Goal: Information Seeking & Learning: Learn about a topic

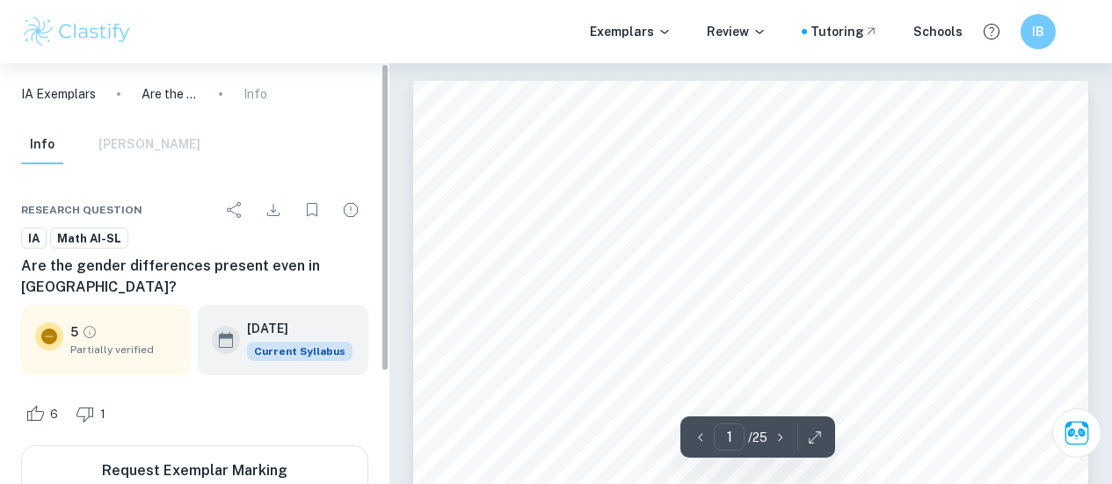
scroll to position [63, 0]
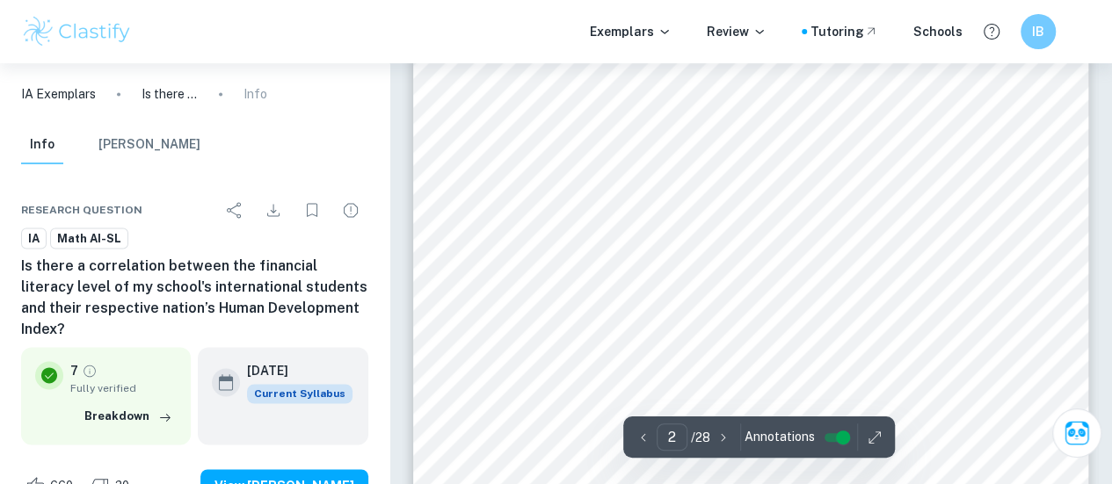
scroll to position [1055, 0]
drag, startPoint x: 547, startPoint y: 180, endPoint x: 561, endPoint y: 185, distance: 15.0
click at [554, 182] on div "Table of Contents Introduction and Rationale &&&&&&&&.&&&&&&&&&&&&&&&&&& 2 Aim …" at bounding box center [750, 455] width 675 height 874
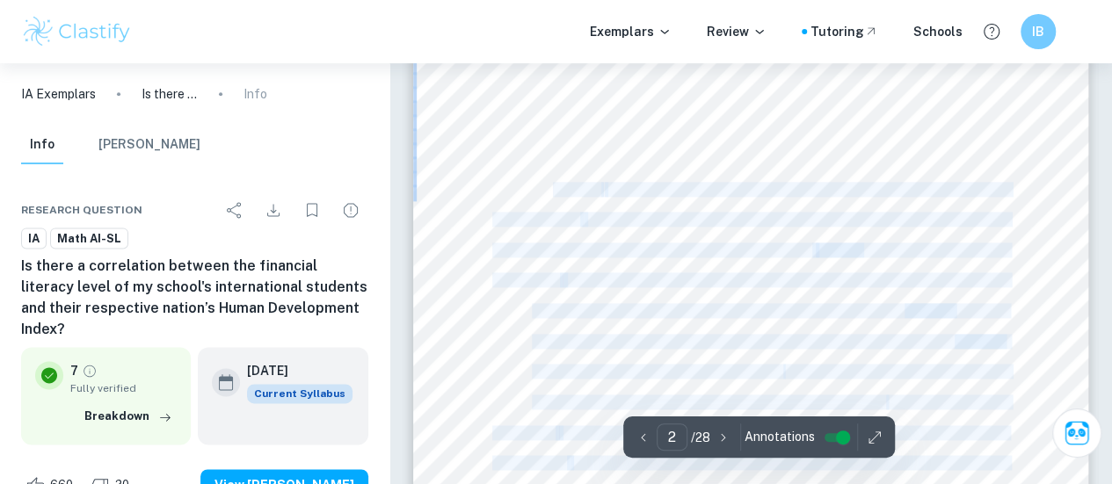
click at [562, 185] on span "Aim and Approach" at bounding box center [546, 189] width 108 height 13
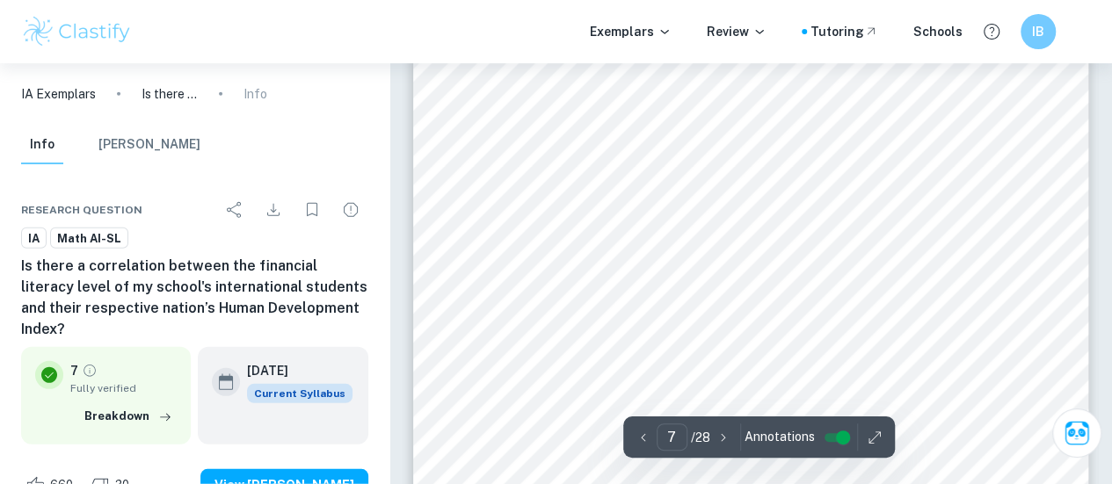
scroll to position [5802, 0]
drag, startPoint x: 536, startPoint y: 191, endPoint x: 641, endPoint y: 192, distance: 104.6
click at [631, 193] on div "school. The strength of the relationship was measured by the responsiveness of …" at bounding box center [750, 116] width 675 height 874
click at [647, 188] on span "1.1 Exploring Pearson's Correlation Coefficient in all 48 countries" at bounding box center [702, 184] width 421 height 13
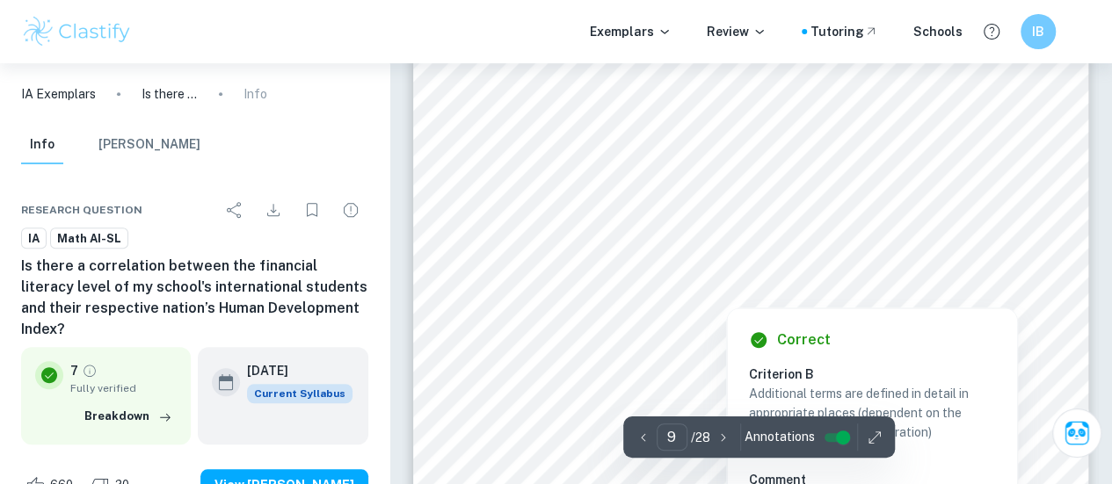
scroll to position [7385, 0]
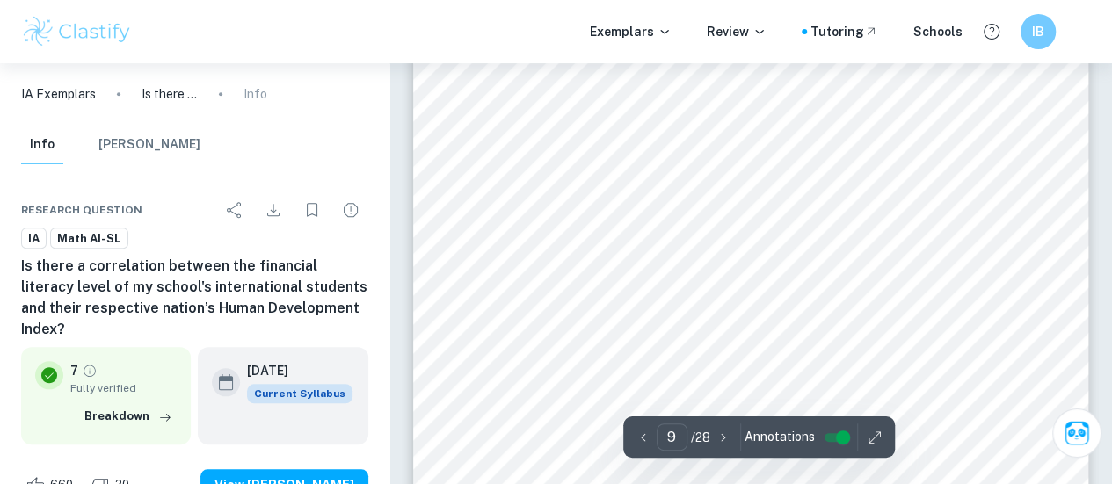
drag, startPoint x: 542, startPoint y: 177, endPoint x: 553, endPoint y: 242, distance: 65.9
click at [553, 241] on div "Defining key terms: ï r: The correlation coefficient between students' financia…" at bounding box center [750, 297] width 675 height 874
click at [552, 245] on div "Defining key terms: ï r: The correlation coefficient between students' financia…" at bounding box center [750, 297] width 675 height 874
drag, startPoint x: 577, startPoint y: 281, endPoint x: 668, endPoint y: 280, distance: 91.4
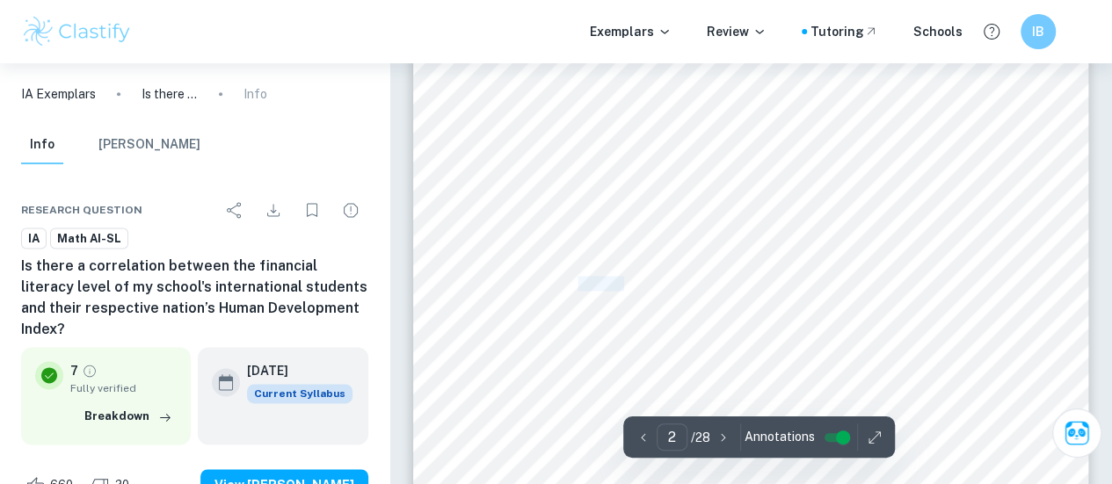
click at [651, 283] on span "1.3 Using Linear Regression to Test the Data" at bounding box center [657, 283] width 251 height 13
click at [672, 280] on span "1.3 Using Linear Regression to Test the Data" at bounding box center [657, 283] width 251 height 13
click at [577, 286] on span "1.3 Using Linear Regression to Test the Data" at bounding box center [657, 283] width 251 height 13
click at [642, 286] on span "1.3 Using Linear Regression to Test the Data" at bounding box center [657, 283] width 251 height 13
click at [718, 435] on icon "button" at bounding box center [724, 438] width 18 height 18
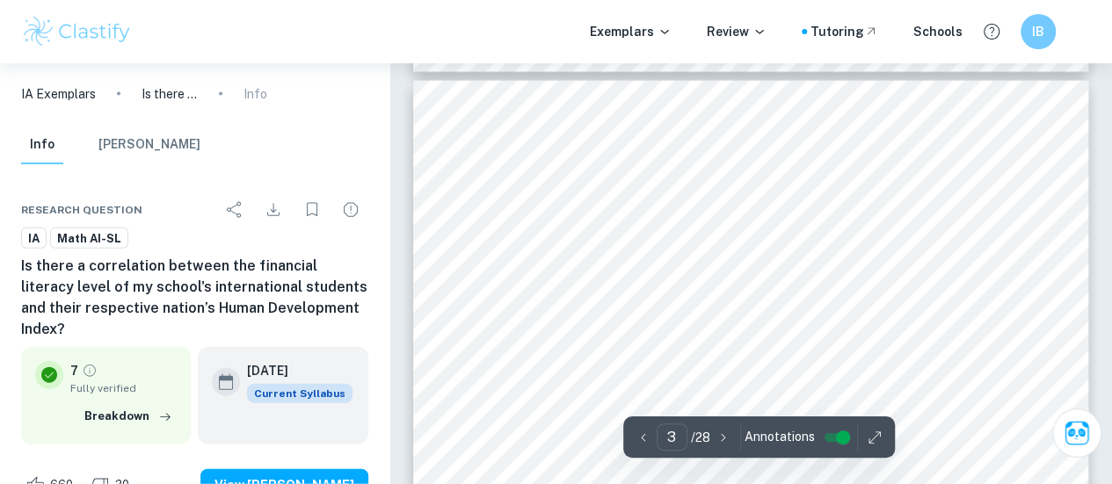
click at [730, 436] on icon "button" at bounding box center [724, 438] width 18 height 18
click at [729, 436] on icon "button" at bounding box center [724, 438] width 18 height 18
click at [728, 436] on icon "button" at bounding box center [724, 438] width 18 height 18
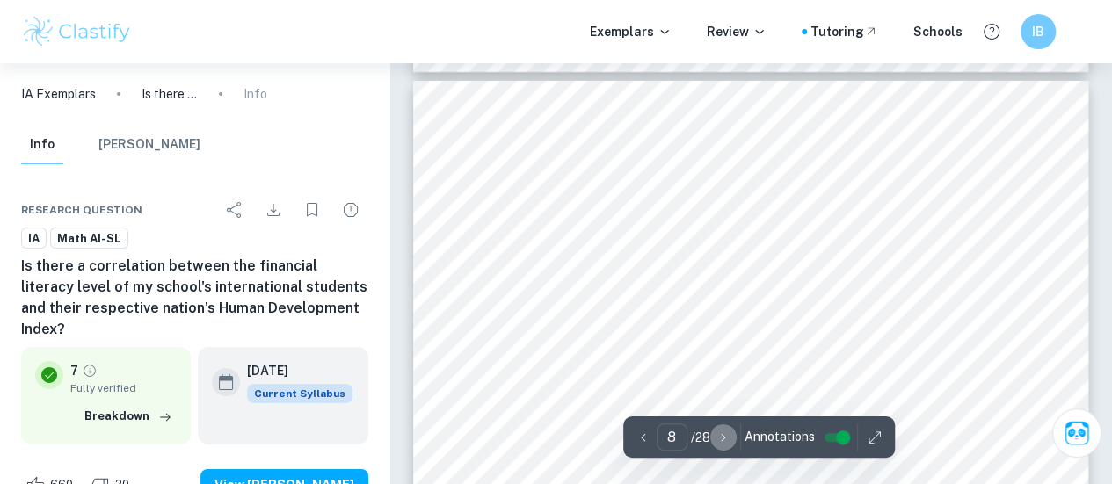
click at [728, 436] on icon "button" at bounding box center [724, 438] width 18 height 18
click at [728, 435] on icon "button" at bounding box center [724, 438] width 18 height 18
click at [728, 434] on icon "button" at bounding box center [724, 438] width 18 height 18
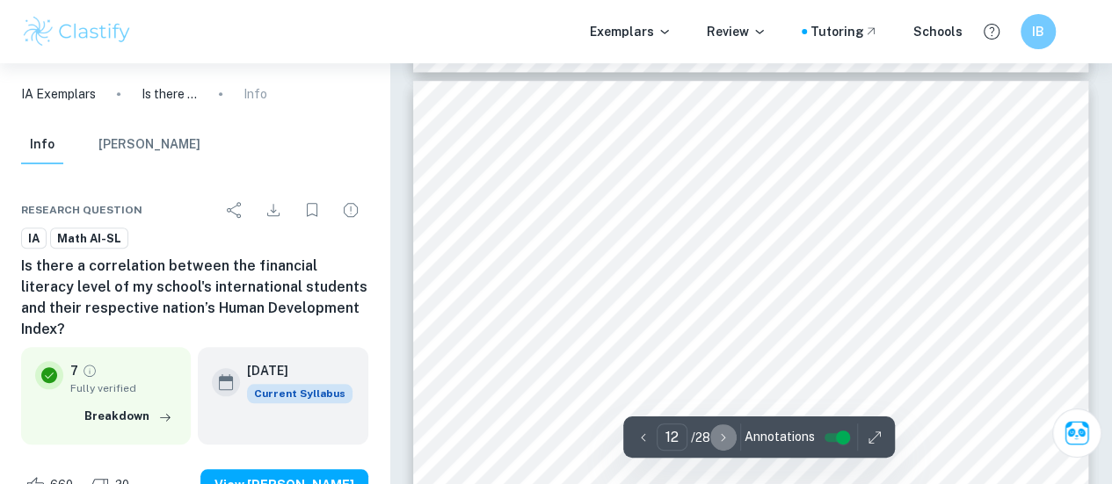
click at [728, 434] on icon "button" at bounding box center [724, 438] width 18 height 18
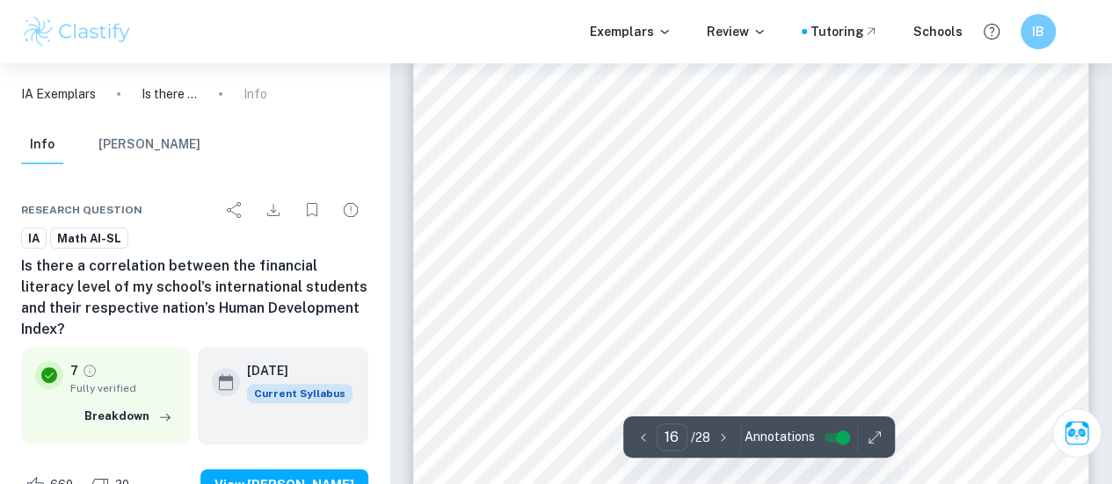
scroll to position [13600, 0]
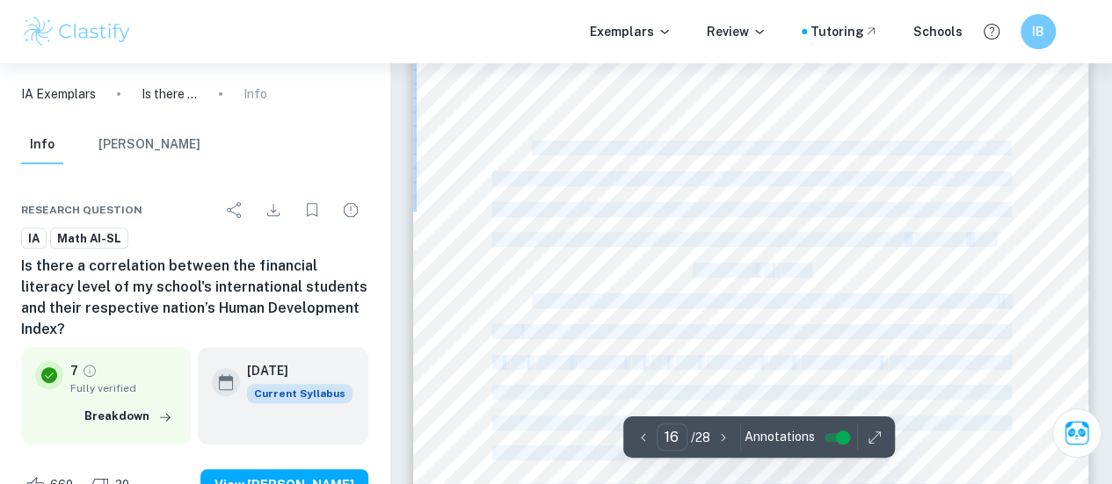
drag, startPoint x: 532, startPoint y: 150, endPoint x: 786, endPoint y: 152, distance: 254.1
click at [786, 152] on span "In order to evaluate if the observed test scores match the found correlation co…" at bounding box center [770, 148] width 476 height 13
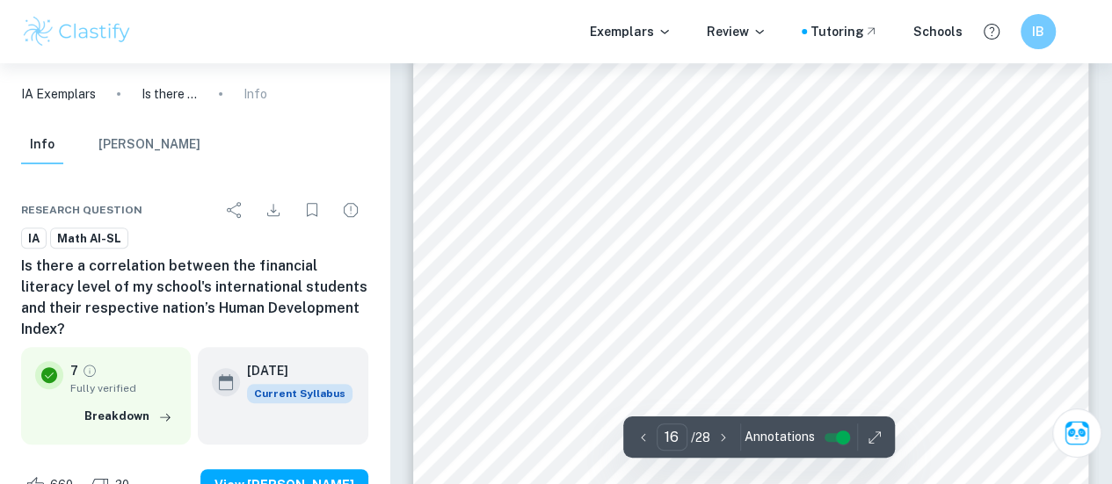
click at [804, 146] on span "In order to evaluate if the observed test scores match the found correlation co…" at bounding box center [770, 148] width 476 height 13
drag, startPoint x: 686, startPoint y: 191, endPoint x: 702, endPoint y: 229, distance: 41.8
click at [697, 221] on div "is in the upper half of high HDI, which leads to the expectation of a higher te…" at bounding box center [750, 254] width 675 height 874
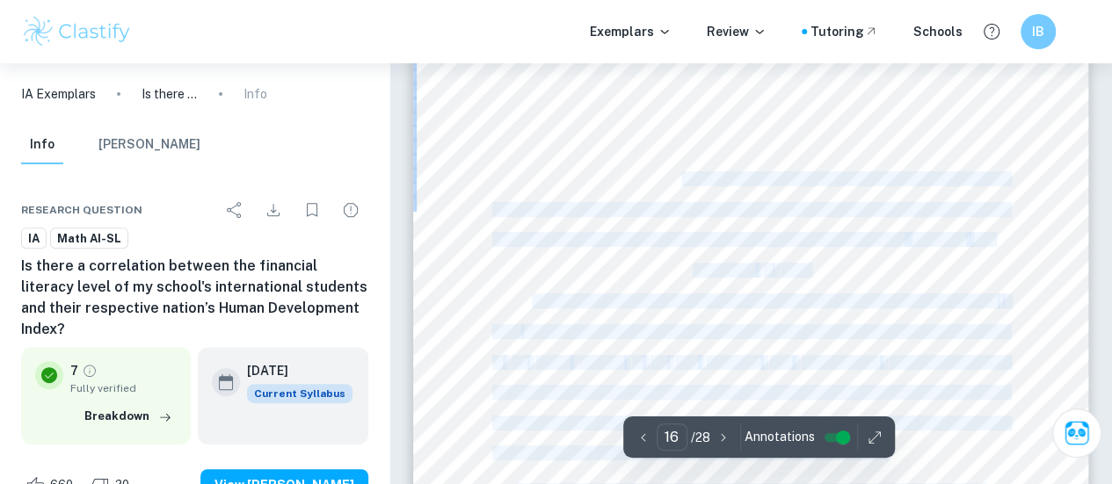
click at [702, 229] on div "is in the upper half of high HDI, which leads to the expectation of a higher te…" at bounding box center [750, 254] width 675 height 874
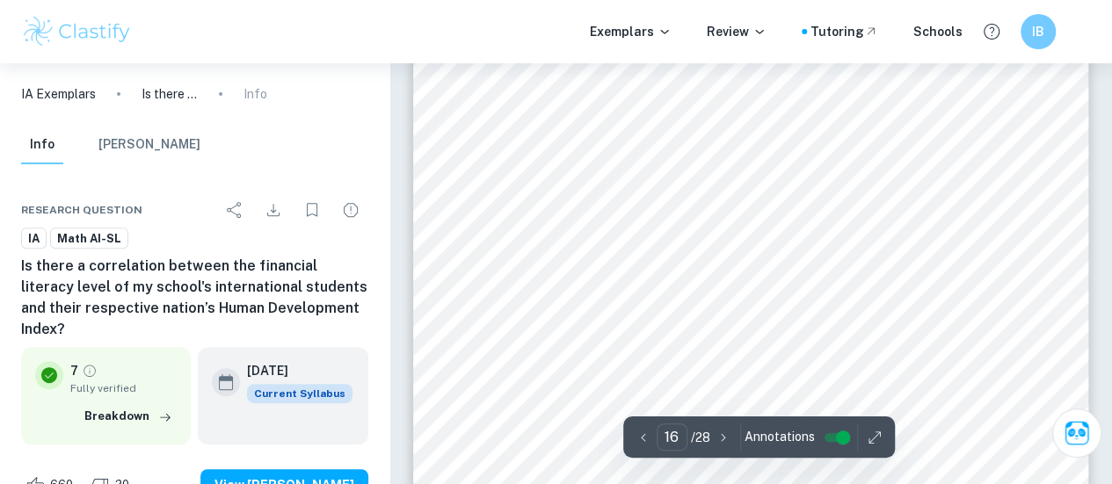
click at [605, 164] on div "is in the upper half of high HDI, which leads to the expectation of a higher te…" at bounding box center [750, 254] width 675 height 874
drag, startPoint x: 511, startPoint y: 118, endPoint x: 740, endPoint y: 118, distance: 229.5
click at [740, 118] on span "1.3 Using Linear Regression to Test the Data" at bounding box center [617, 118] width 251 height 13
copy span "Using Linear Regression to Test the Data"
click at [680, 437] on input "1" at bounding box center [672, 437] width 31 height 27
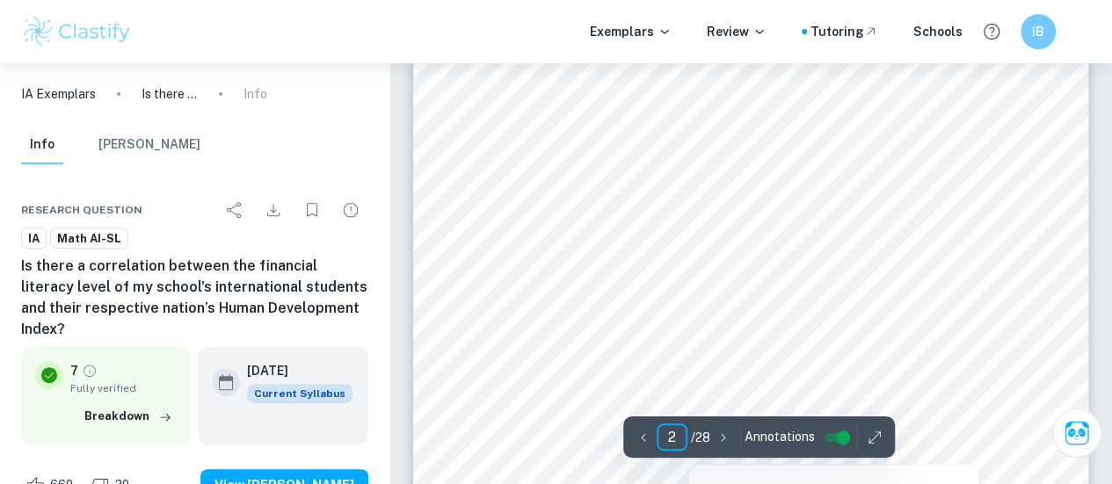
type input "2"
click at [515, 185] on div "Table of Contents Introduction and Rationale &&&&&&&&.&&&&&&&&&&&&&&&&&& 2 Aim …" at bounding box center [750, 342] width 675 height 874
drag, startPoint x: 663, startPoint y: 202, endPoint x: 781, endPoint y: 206, distance: 117.9
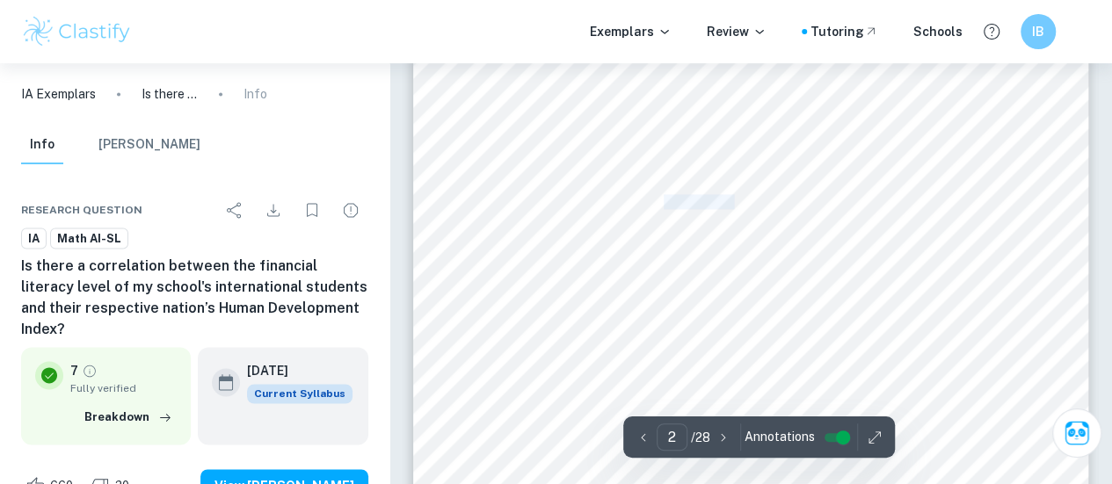
click at [748, 206] on span "1.4 Other Factors that Might Correlate (Exploration of T-Test)" at bounding box center [708, 201] width 353 height 13
click at [782, 206] on span "1.4 Other Factors that Might Correlate (Exploration of T-Test)" at bounding box center [708, 201] width 353 height 13
drag, startPoint x: 538, startPoint y: 240, endPoint x: 580, endPoint y: 240, distance: 42.2
click at [574, 240] on div "Table of Contents Introduction and Rationale &&&&&&&&.&&&&&&&&&&&&&&&&&& 2 Aim …" at bounding box center [750, 254] width 675 height 874
click at [594, 244] on div "Table of Contents Introduction and Rationale &&&&&&&&.&&&&&&&&&&&&&&&&&& 2 Aim …" at bounding box center [750, 254] width 675 height 874
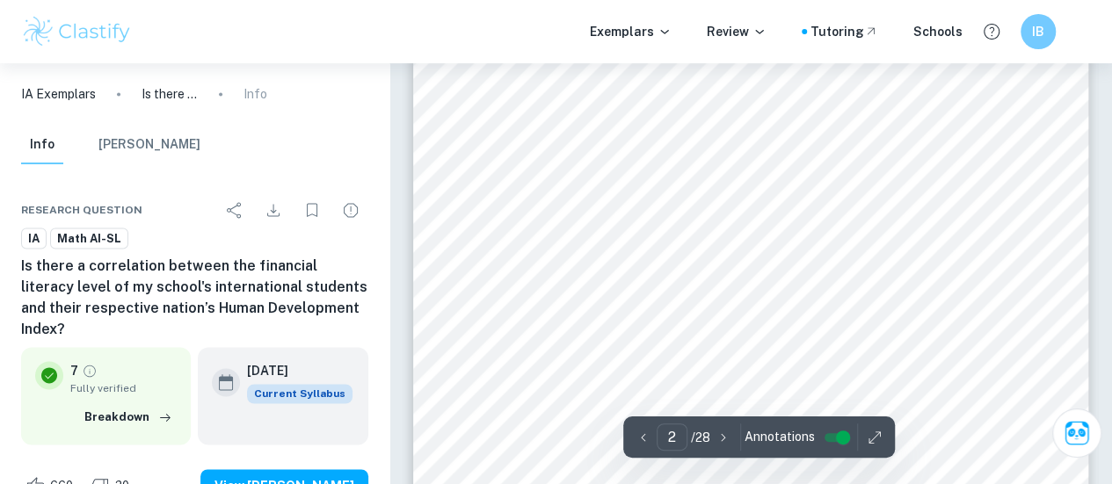
click at [740, 341] on div "Table of Contents Introduction and Rationale &&&&&&&&.&&&&&&&&&&&&&&&&&& 2 Aim …" at bounding box center [750, 254] width 675 height 874
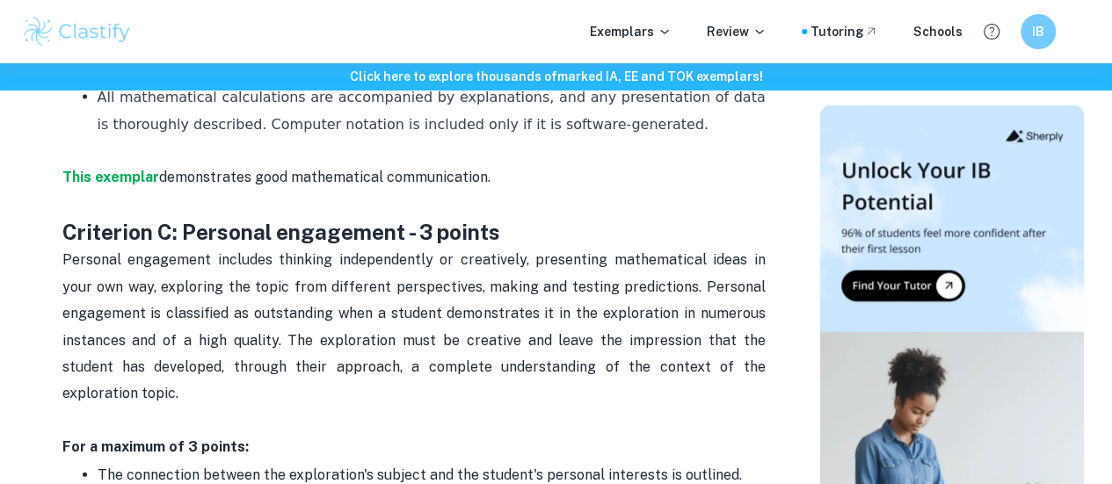
scroll to position [1758, 0]
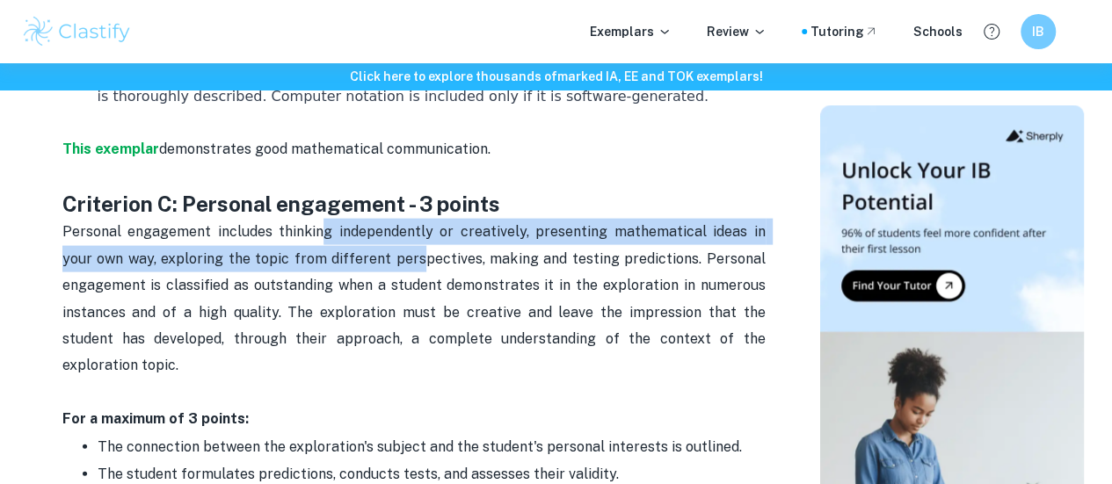
drag, startPoint x: 325, startPoint y: 252, endPoint x: 387, endPoint y: 287, distance: 70.4
click at [391, 286] on p "Personal engagement includes thinking independently or creatively, presenting m…" at bounding box center [413, 312] width 703 height 187
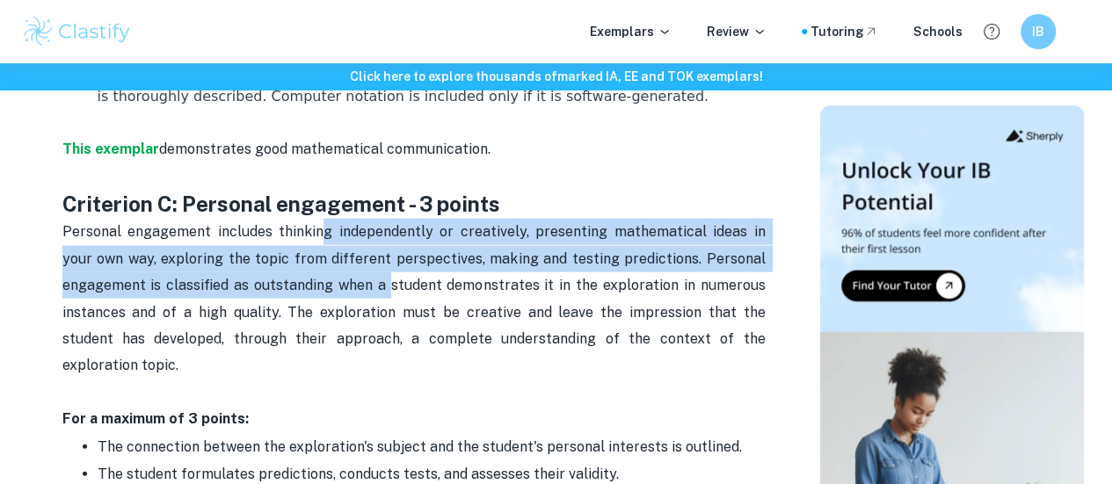
click at [383, 287] on p "Personal engagement includes thinking independently or creatively, presenting m…" at bounding box center [413, 312] width 703 height 187
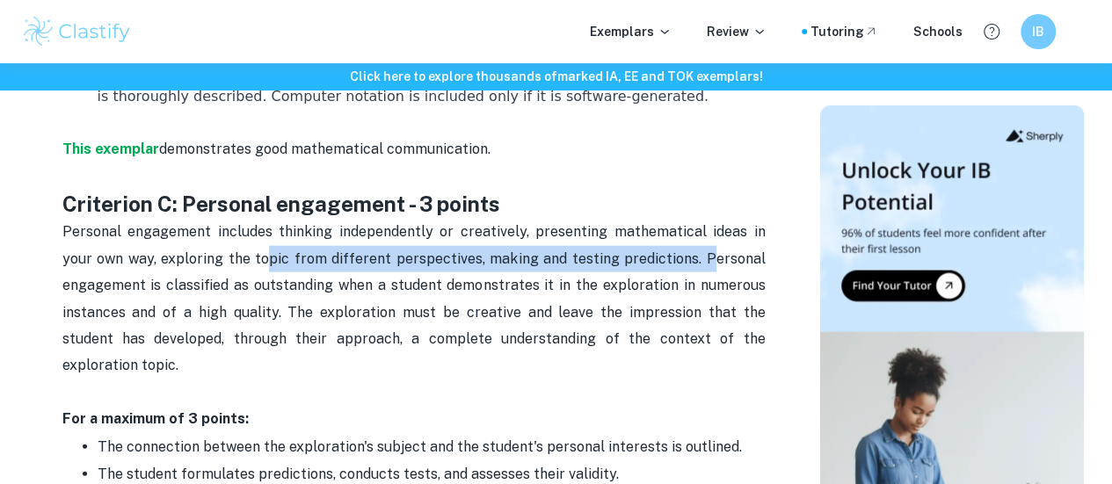
drag, startPoint x: 244, startPoint y: 273, endPoint x: 713, endPoint y: 280, distance: 468.6
click at [713, 280] on p "Personal engagement includes thinking independently or creatively, presenting m…" at bounding box center [413, 312] width 703 height 187
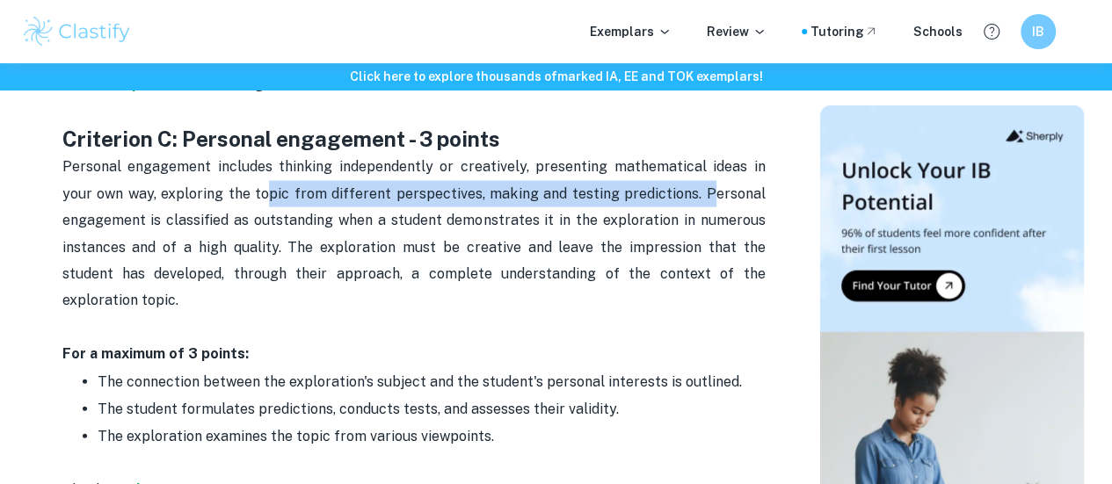
scroll to position [1846, 0]
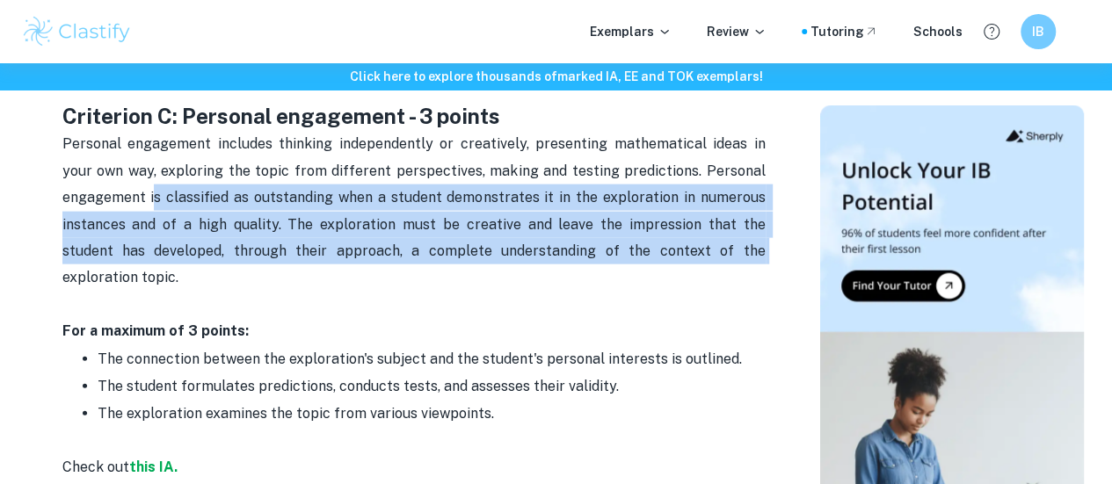
drag, startPoint x: 168, startPoint y: 222, endPoint x: 629, endPoint y: 270, distance: 464.0
click at [629, 270] on p "Personal engagement includes thinking independently or creatively, presenting m…" at bounding box center [413, 224] width 703 height 187
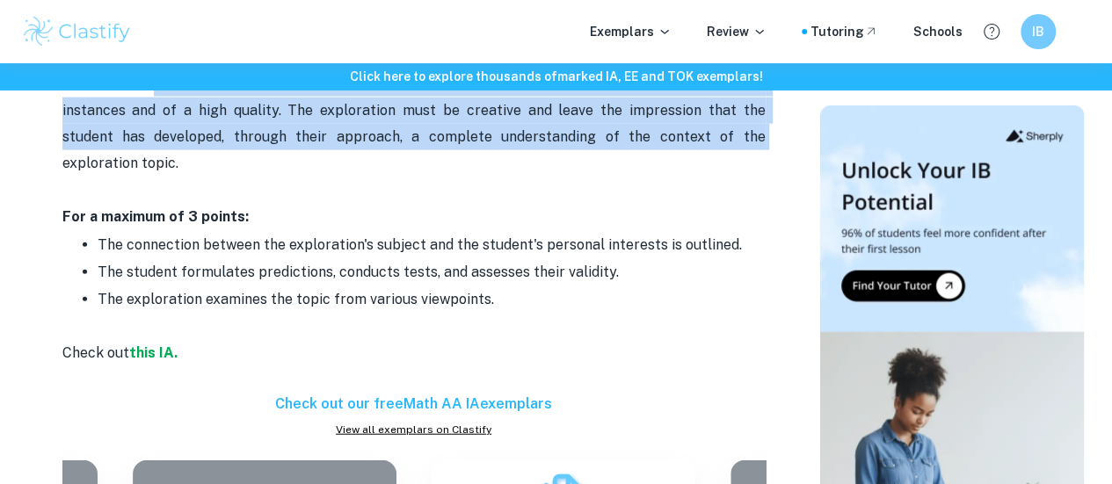
scroll to position [1934, 0]
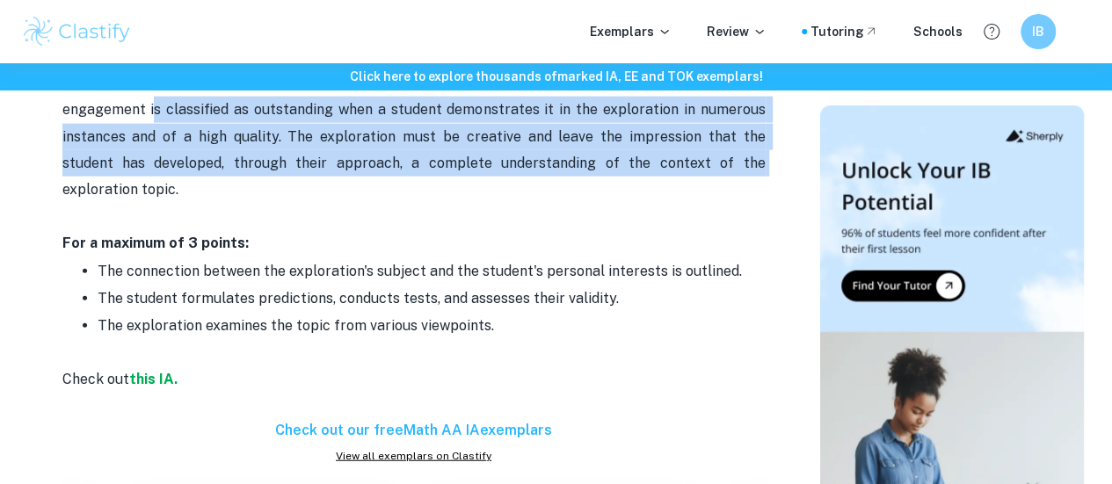
click at [290, 177] on span "Personal engagement includes thinking independently or creatively, presenting m…" at bounding box center [415, 122] width 707 height 150
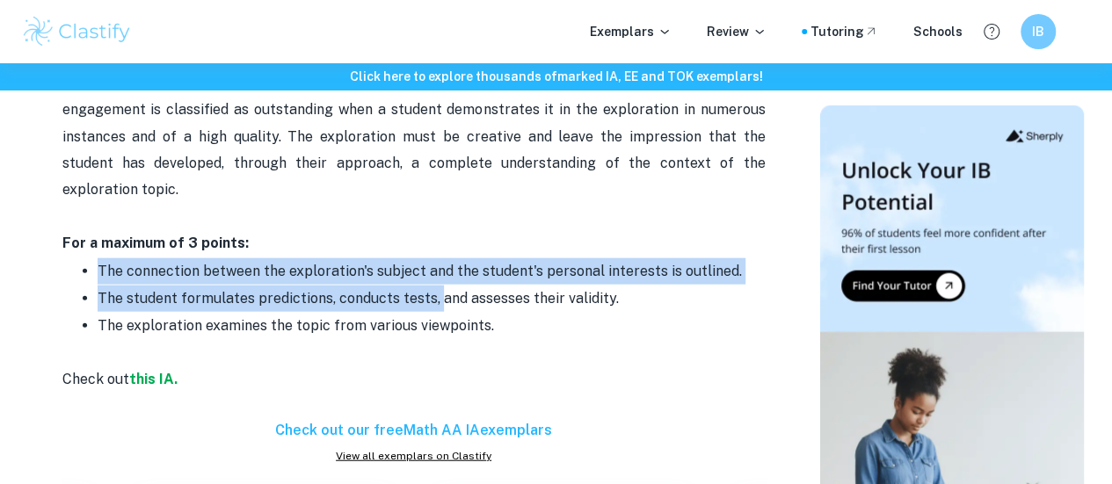
drag, startPoint x: 246, startPoint y: 247, endPoint x: 473, endPoint y: 286, distance: 230.1
click at [468, 286] on div "Math AA IA Criteria and Checklist Is your Math IA deadline coming up? We are he…" at bounding box center [413, 489] width 703 height 3425
click at [478, 290] on span "The student formulates predictions, conducts tests, and assesses their validity." at bounding box center [358, 298] width 521 height 17
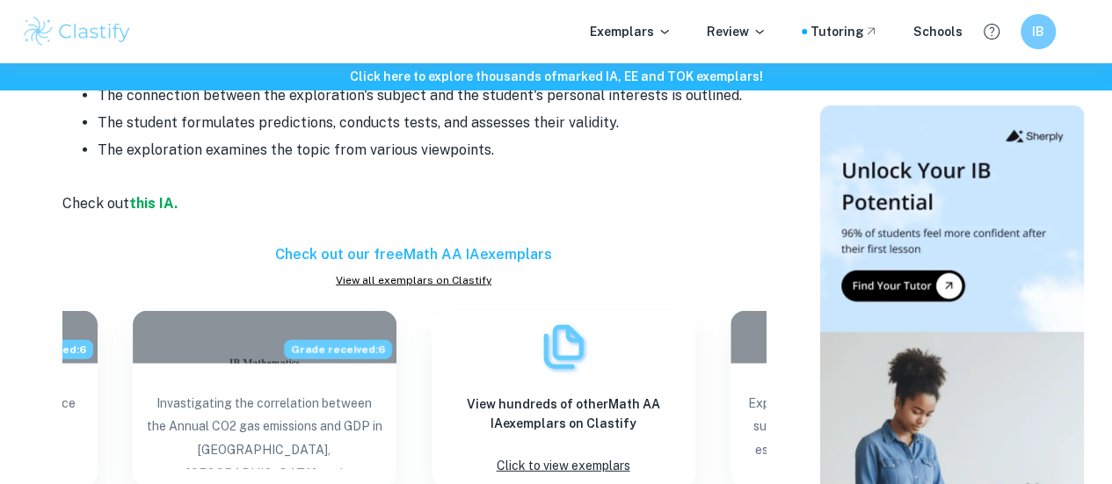
scroll to position [2022, 0]
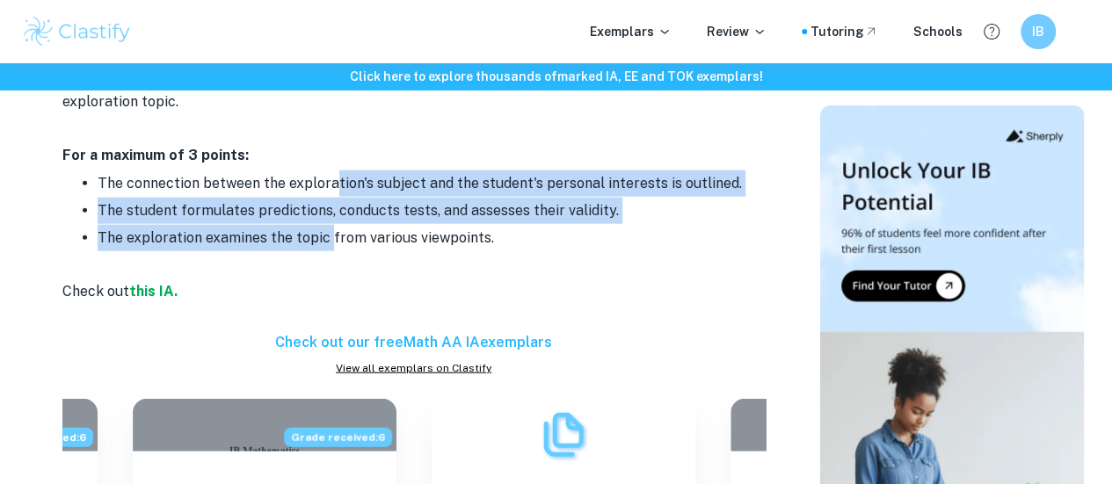
drag, startPoint x: 332, startPoint y: 164, endPoint x: 329, endPoint y: 214, distance: 49.4
click at [329, 214] on ul "The connection between the exploration's subject and the student's personal int…" at bounding box center [413, 225] width 703 height 110
click at [324, 210] on p "The student formulates predictions, conducts tests, and assesses their validity." at bounding box center [432, 211] width 668 height 26
drag, startPoint x: 265, startPoint y: 163, endPoint x: 462, endPoint y: 225, distance: 206.6
click at [462, 225] on ul "The connection between the exploration's subject and the student's personal int…" at bounding box center [413, 225] width 703 height 110
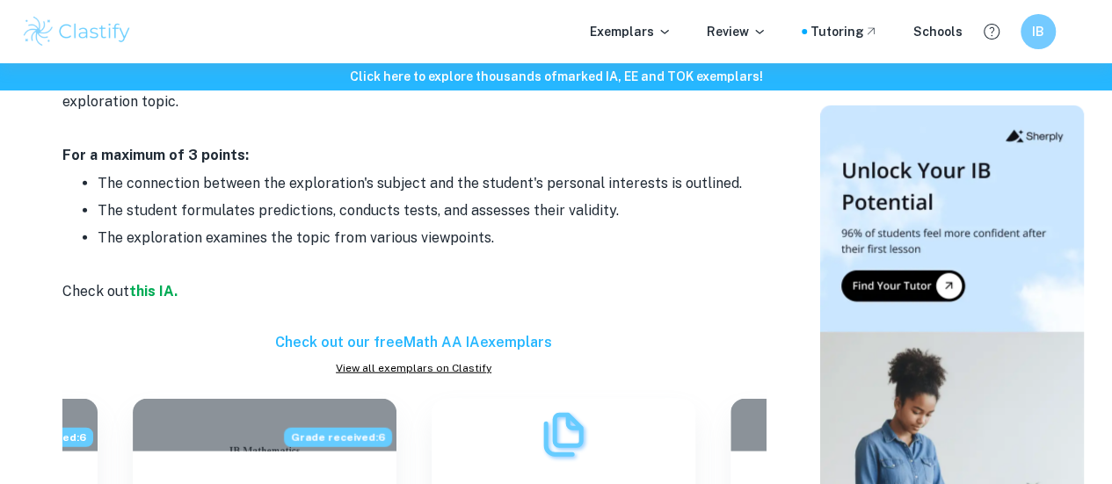
click at [484, 229] on span "The exploration examines the topic from various viewpoints." at bounding box center [296, 237] width 396 height 17
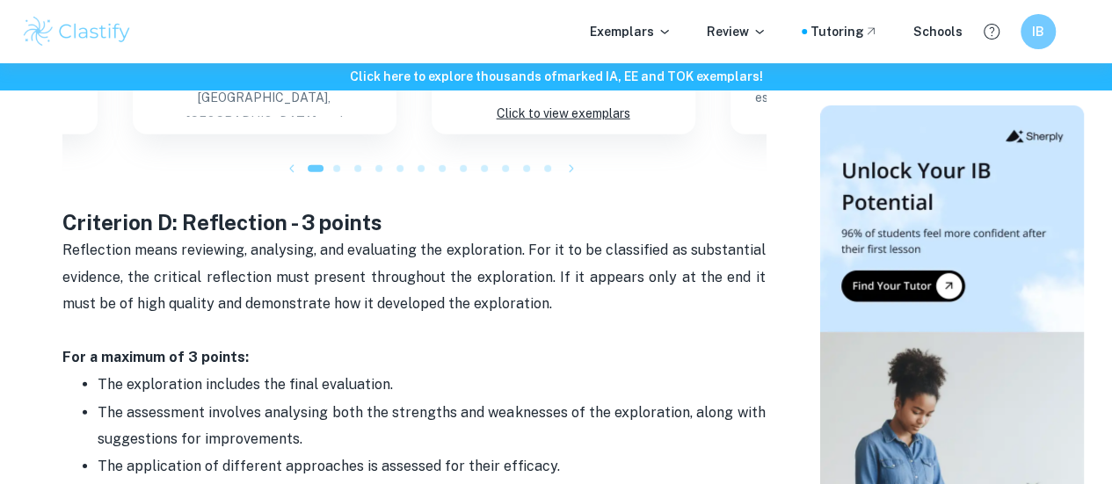
scroll to position [2549, 0]
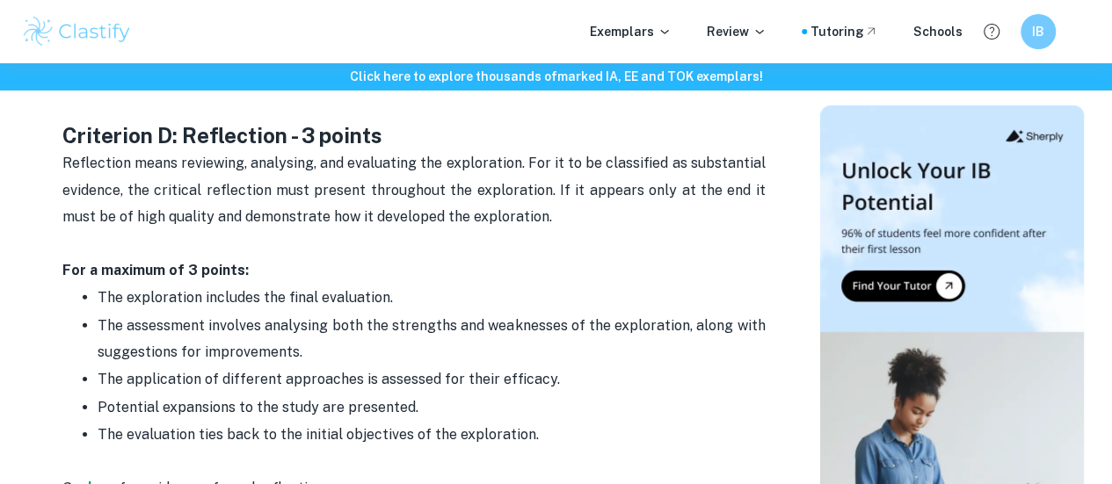
drag, startPoint x: 95, startPoint y: 143, endPoint x: 350, endPoint y: 162, distance: 255.6
click at [350, 162] on p "Reflection means reviewing, analysing, and evaluating the exploration. For it t…" at bounding box center [413, 203] width 703 height 107
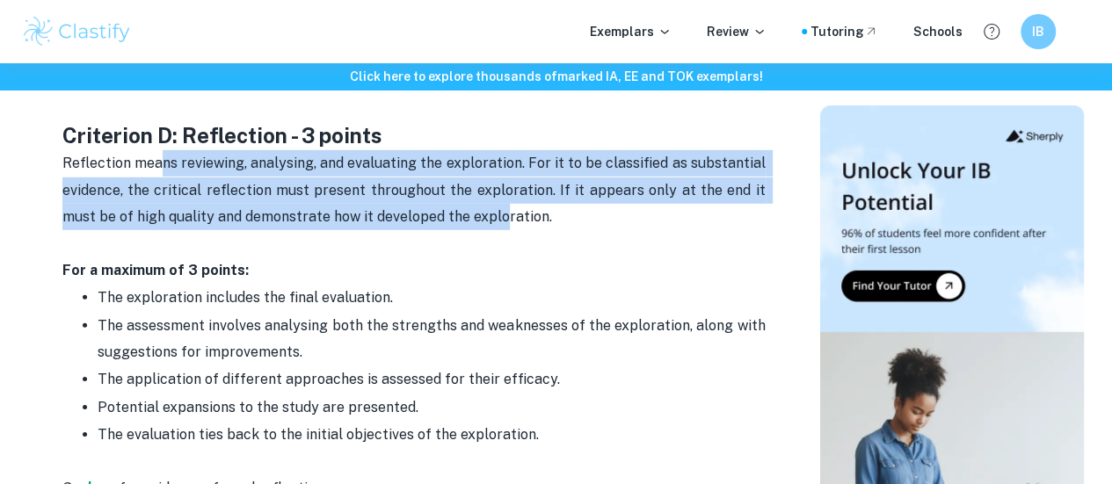
drag, startPoint x: 158, startPoint y: 149, endPoint x: 459, endPoint y: 203, distance: 305.4
click at [460, 201] on span "Reflection means reviewing, analysing, and evaluating the exploration. For it t…" at bounding box center [415, 190] width 707 height 70
click at [457, 207] on span "Reflection means reviewing, analysing, and evaluating the exploration. For it t…" at bounding box center [415, 190] width 707 height 70
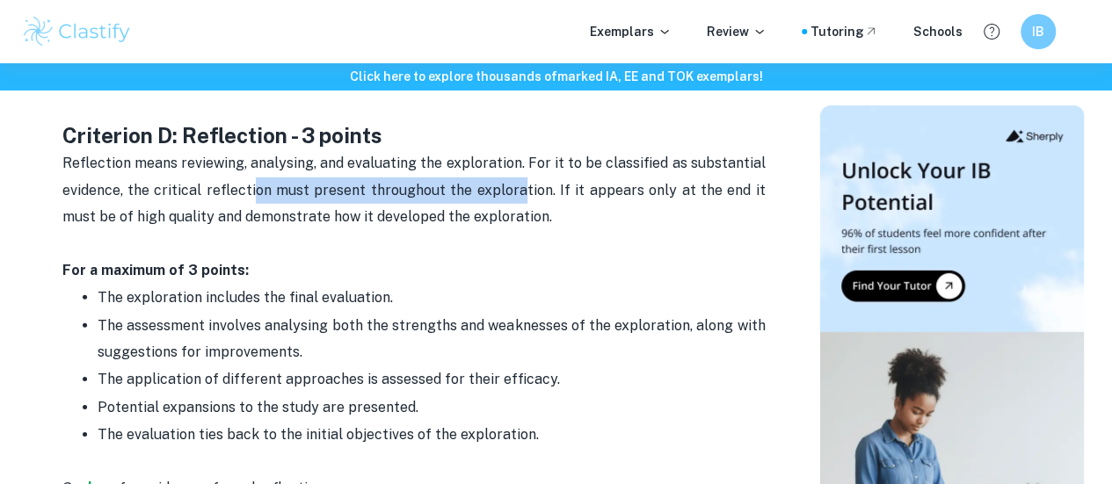
drag, startPoint x: 245, startPoint y: 182, endPoint x: 507, endPoint y: 175, distance: 262.1
click at [507, 175] on span "Reflection means reviewing, analysing, and evaluating the exploration. For it t…" at bounding box center [415, 190] width 707 height 70
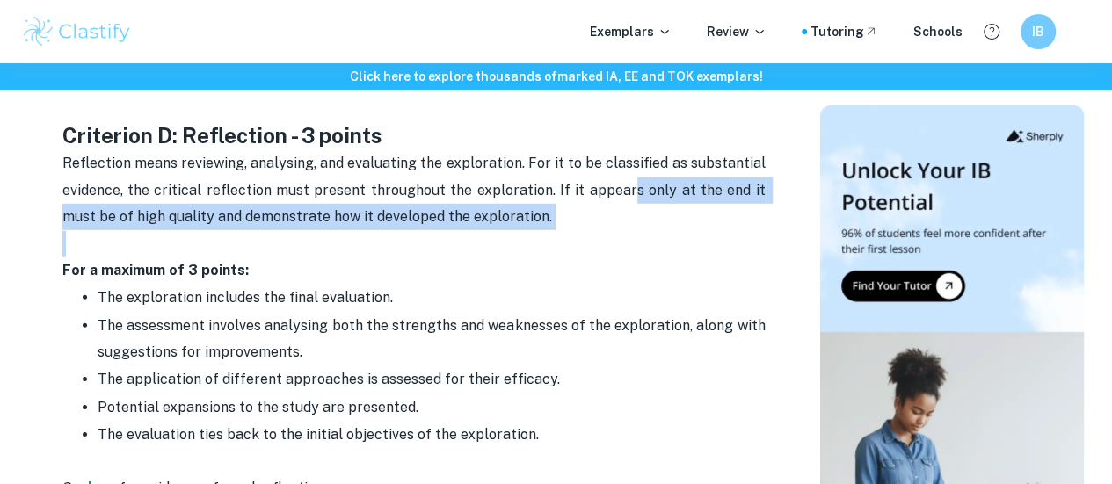
drag, startPoint x: 612, startPoint y: 175, endPoint x: 423, endPoint y: 228, distance: 196.2
click at [426, 228] on p "Reflection means reviewing, analysing, and evaluating the exploration. For it t…" at bounding box center [413, 203] width 703 height 107
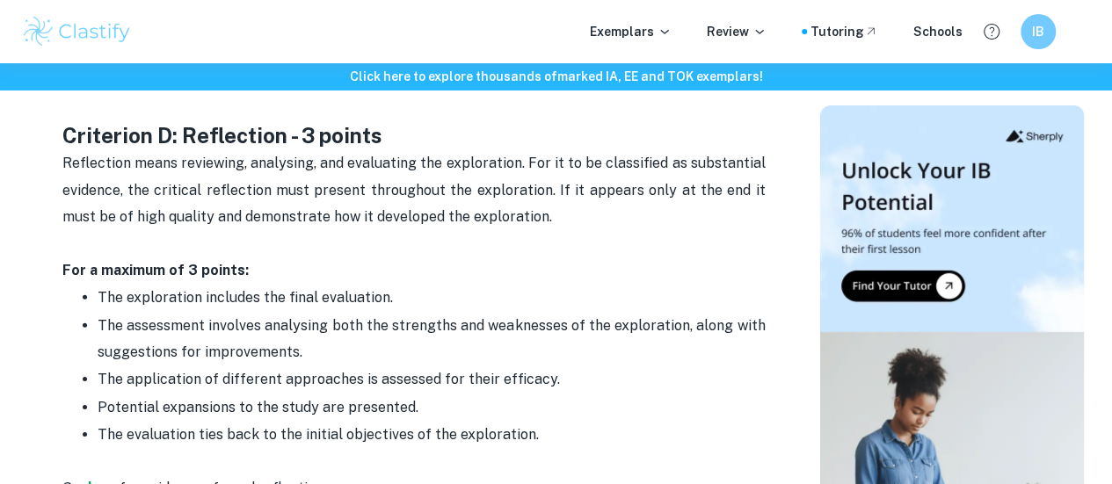
click at [213, 263] on strong "For a maximum of 3 points:" at bounding box center [155, 270] width 186 height 17
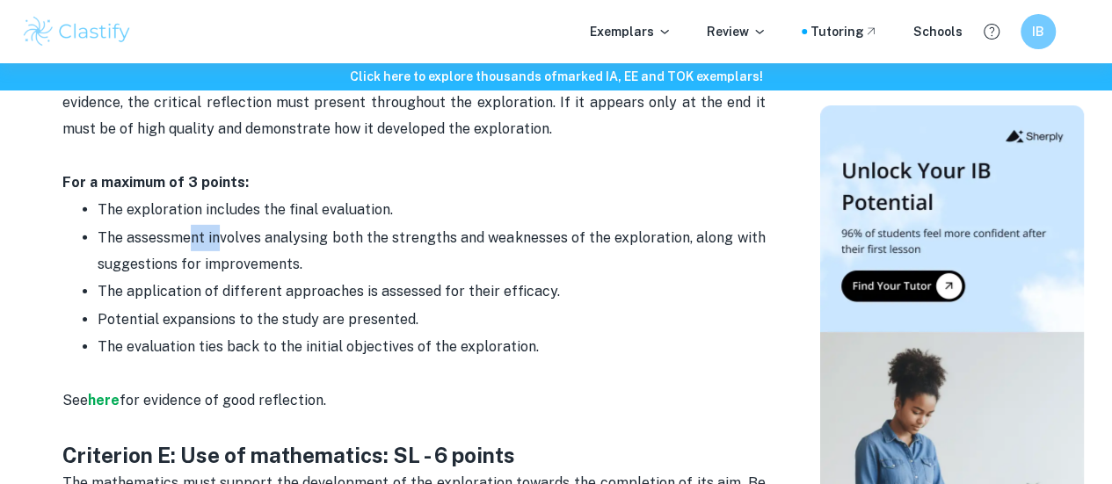
drag, startPoint x: 193, startPoint y: 226, endPoint x: 223, endPoint y: 222, distance: 30.2
click at [223, 229] on span "The assessment involves analysing both the strengths and weaknesses of the expl…" at bounding box center [434, 250] width 672 height 43
click at [241, 229] on span "The assessment involves analysing both the strengths and weaknesses of the expl…" at bounding box center [434, 250] width 672 height 43
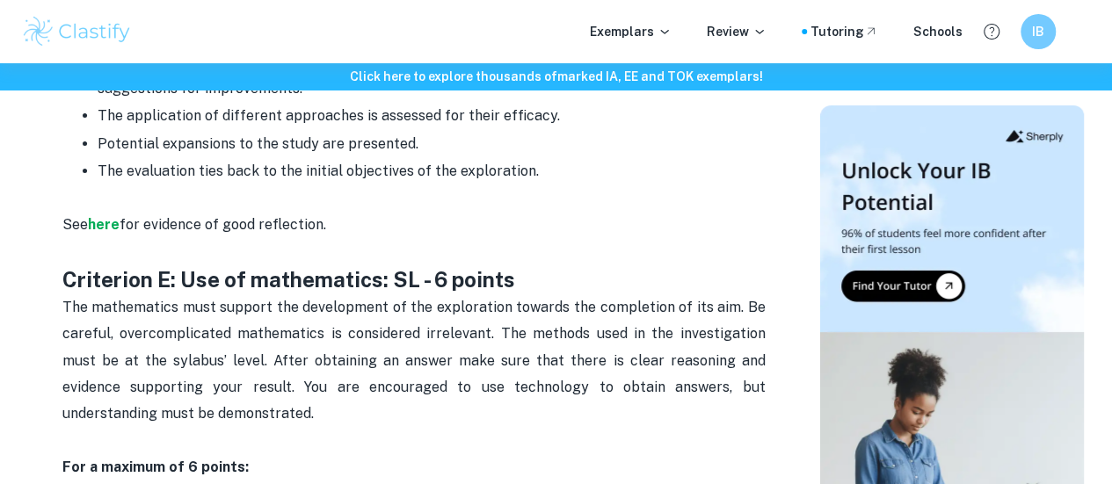
scroll to position [2901, 0]
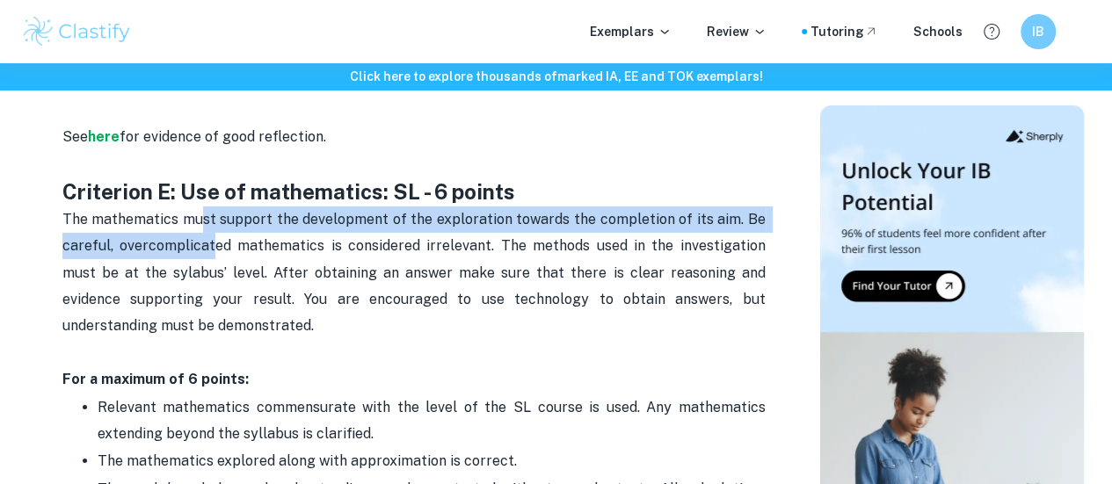
drag, startPoint x: 200, startPoint y: 203, endPoint x: 207, endPoint y: 228, distance: 25.6
click at [207, 228] on span "The mathematics must support the development of the exploration towards the com…" at bounding box center [415, 273] width 707 height 124
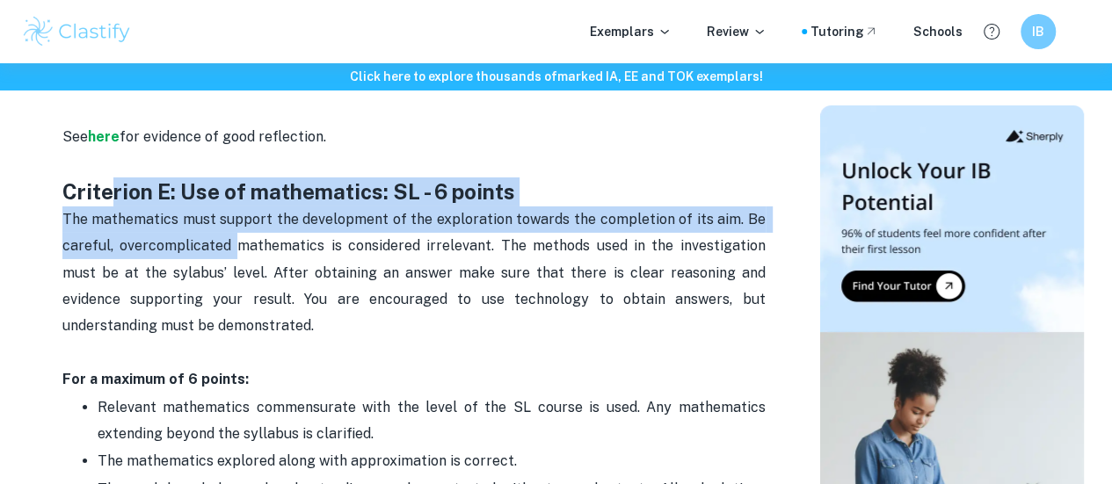
drag, startPoint x: 105, startPoint y: 194, endPoint x: 252, endPoint y: 231, distance: 151.4
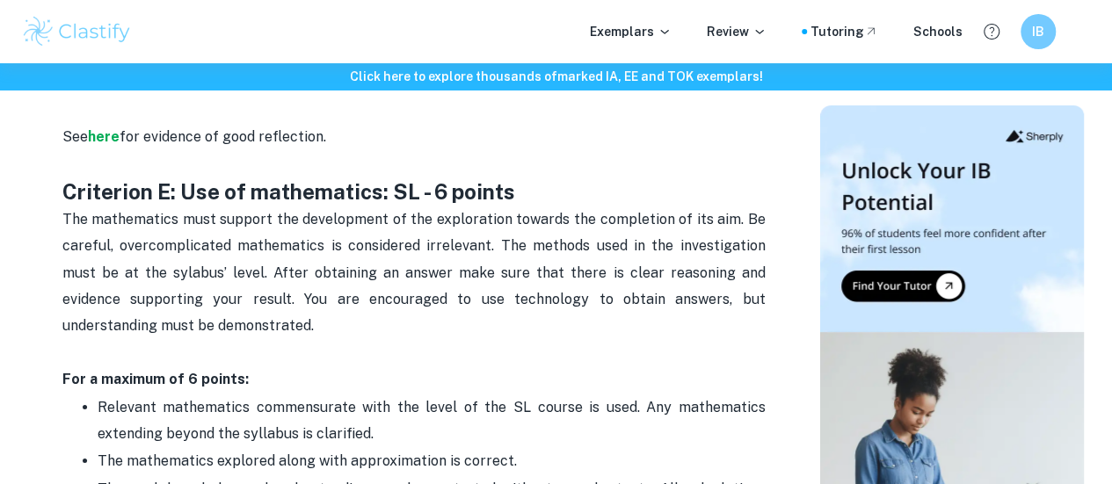
click at [252, 231] on span "The mathematics must support the development of the exploration towards the com…" at bounding box center [415, 273] width 707 height 124
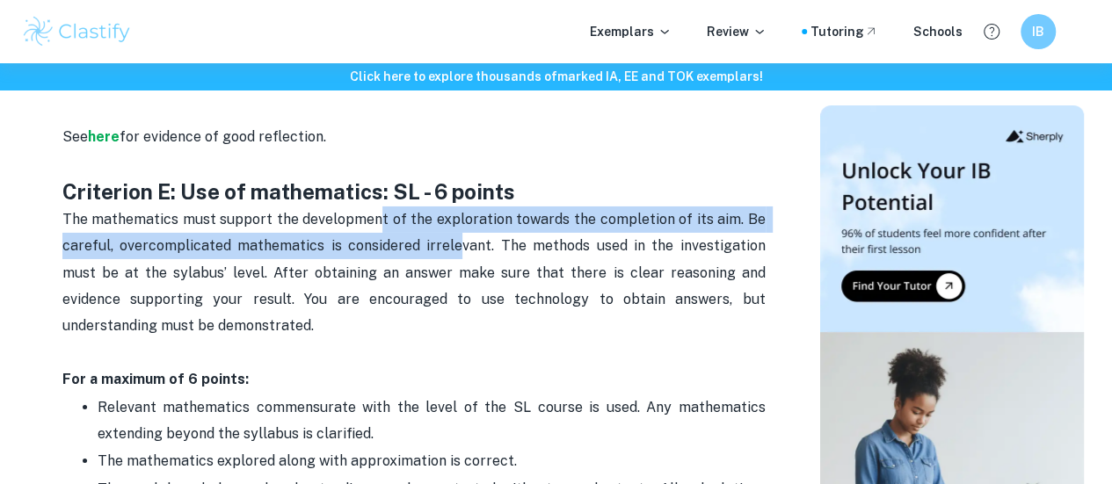
drag, startPoint x: 383, startPoint y: 221, endPoint x: 442, endPoint y: 236, distance: 61.0
click at [442, 236] on p "The mathematics must support the development of the exploration towards the com…" at bounding box center [413, 287] width 703 height 160
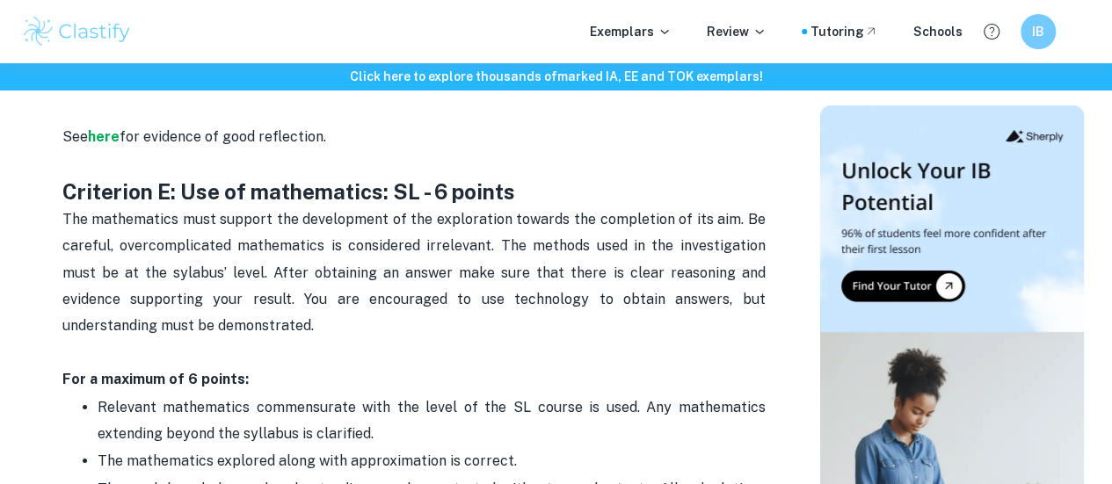
click at [420, 256] on span "The mathematics must support the development of the exploration towards the com…" at bounding box center [415, 273] width 707 height 124
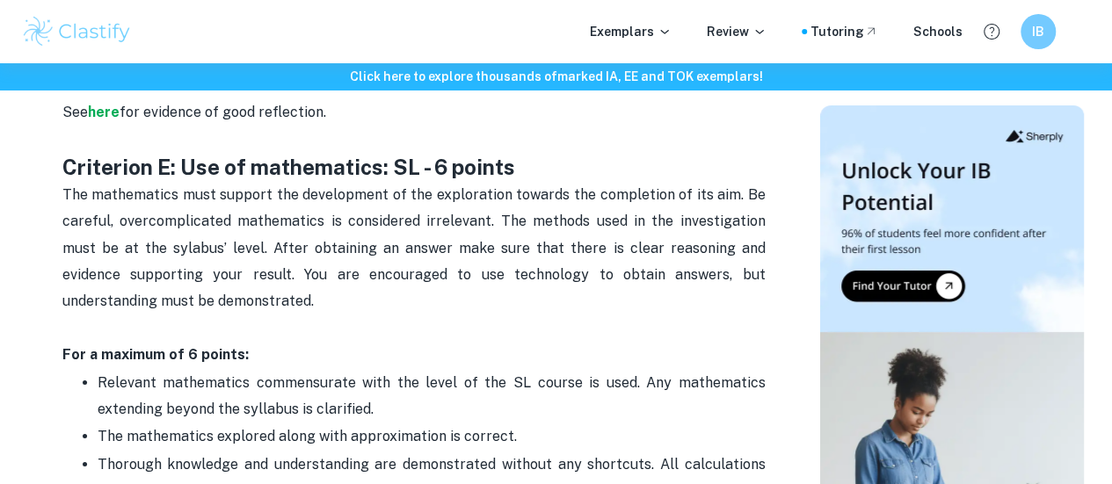
scroll to position [2989, 0]
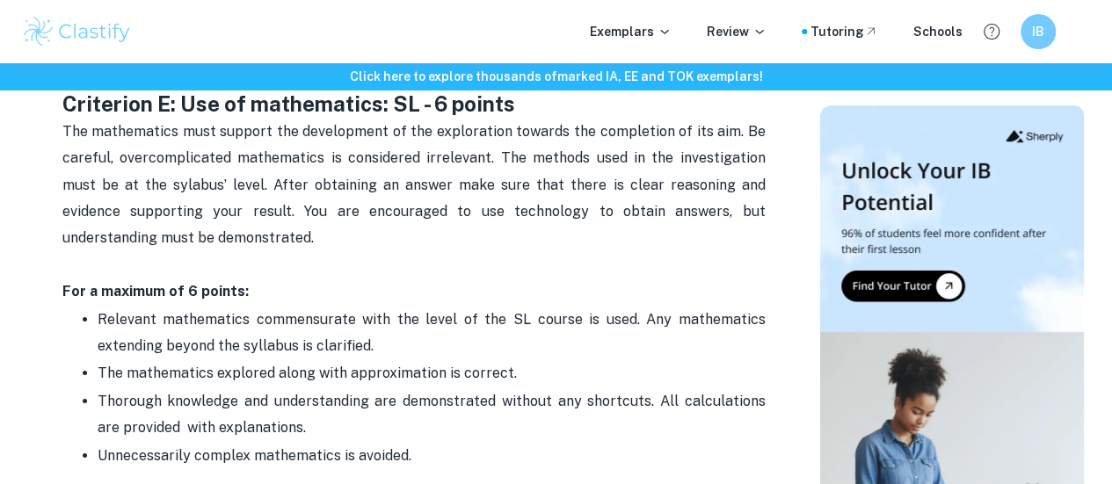
drag, startPoint x: 110, startPoint y: 157, endPoint x: 274, endPoint y: 227, distance: 178.5
click at [265, 228] on p "The mathematics must support the development of the exploration towards the com…" at bounding box center [413, 199] width 703 height 160
click at [280, 226] on p "The mathematics must support the development of the exploration towards the com…" at bounding box center [413, 199] width 703 height 160
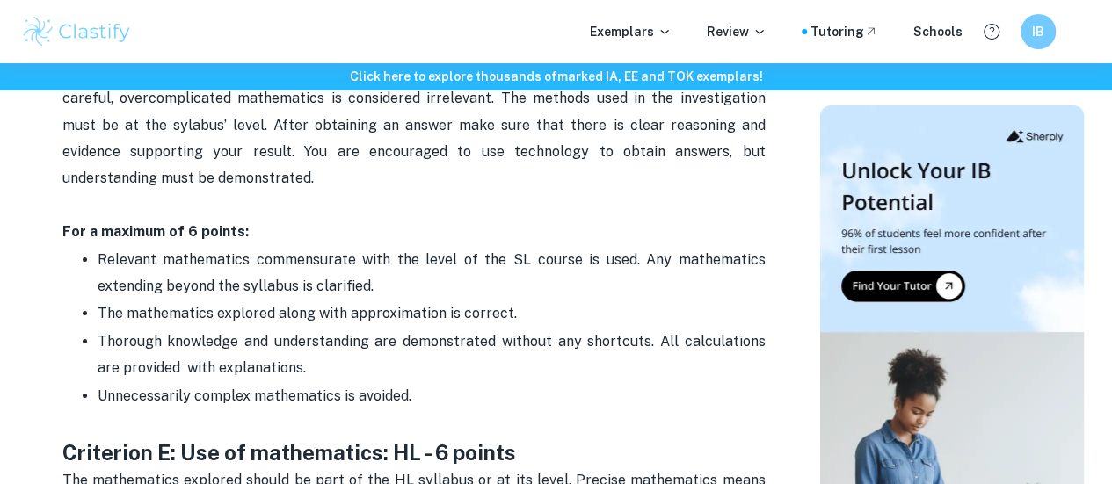
scroll to position [3077, 0]
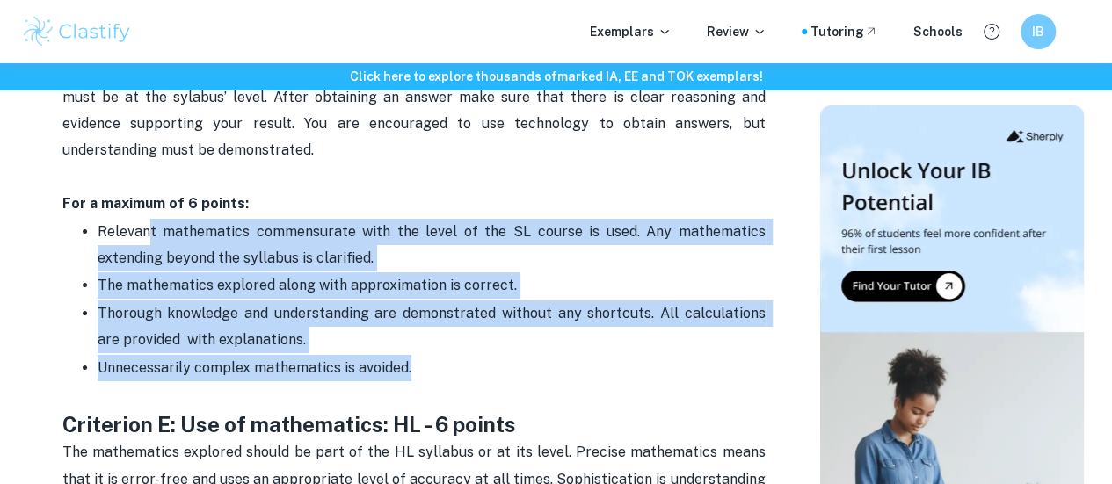
drag, startPoint x: 187, startPoint y: 229, endPoint x: 434, endPoint y: 356, distance: 277.6
click at [434, 356] on ul "Relevant mathematics commensurate with the level of the SL course is used. Any …" at bounding box center [413, 300] width 703 height 164
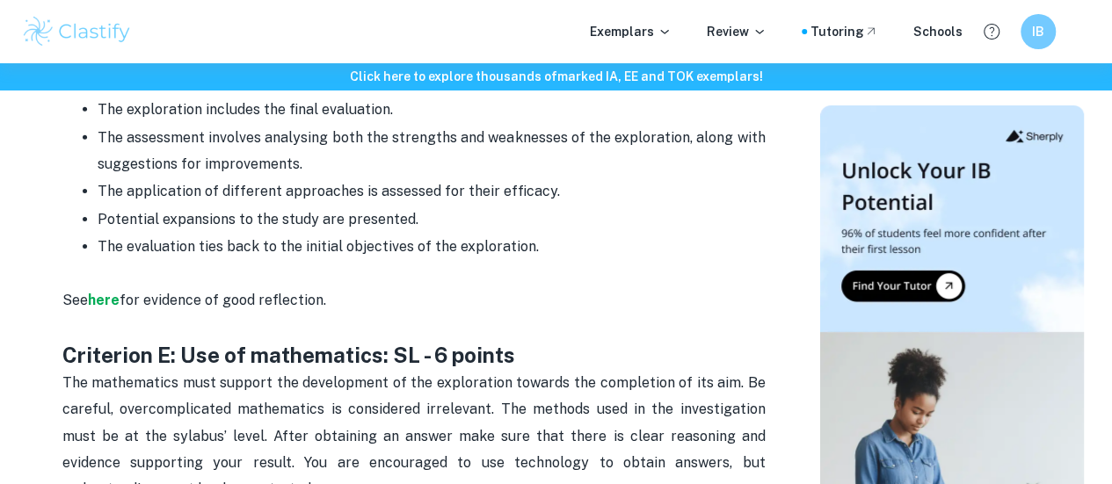
scroll to position [2637, 0]
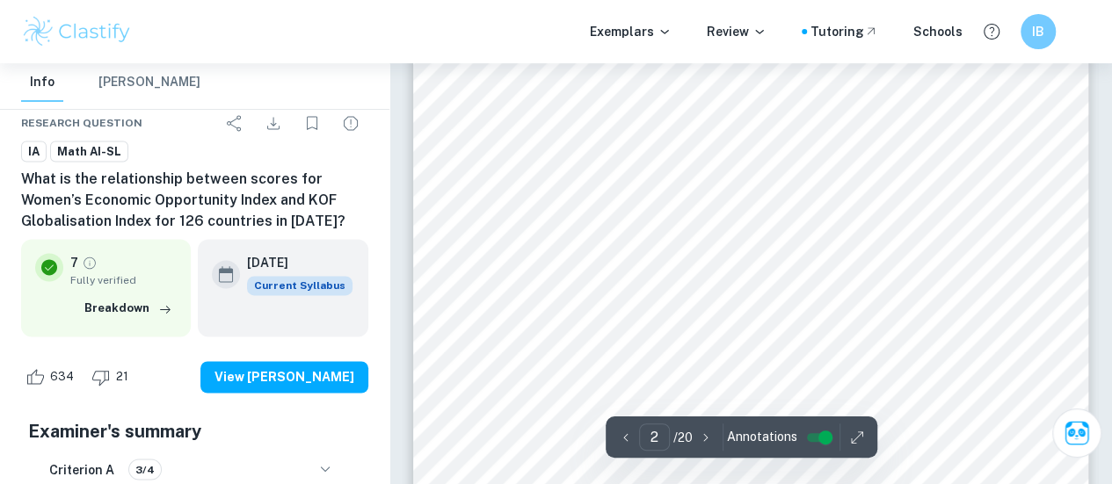
scroll to position [1167, 0]
click at [535, 171] on div at bounding box center [766, 173] width 497 height 51
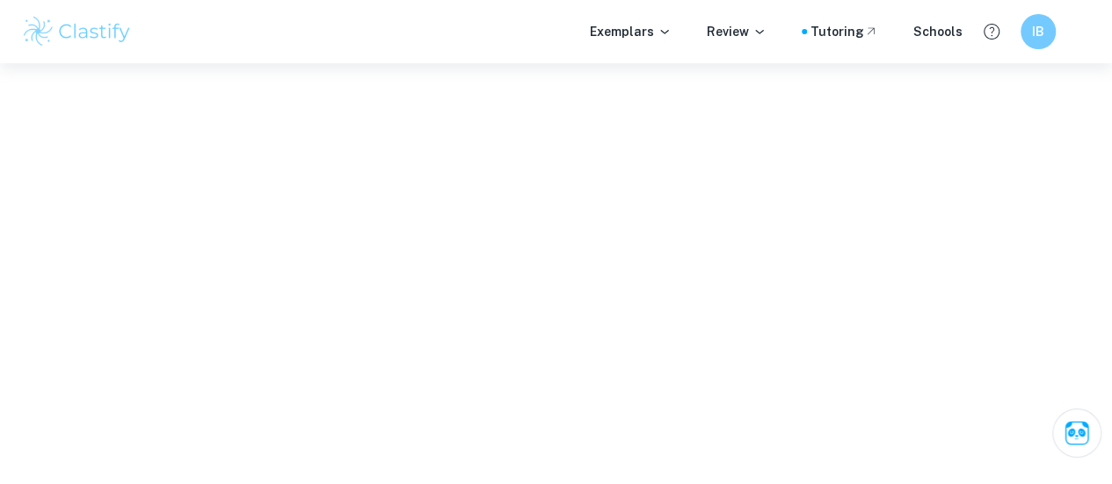
scroll to position [399, 0]
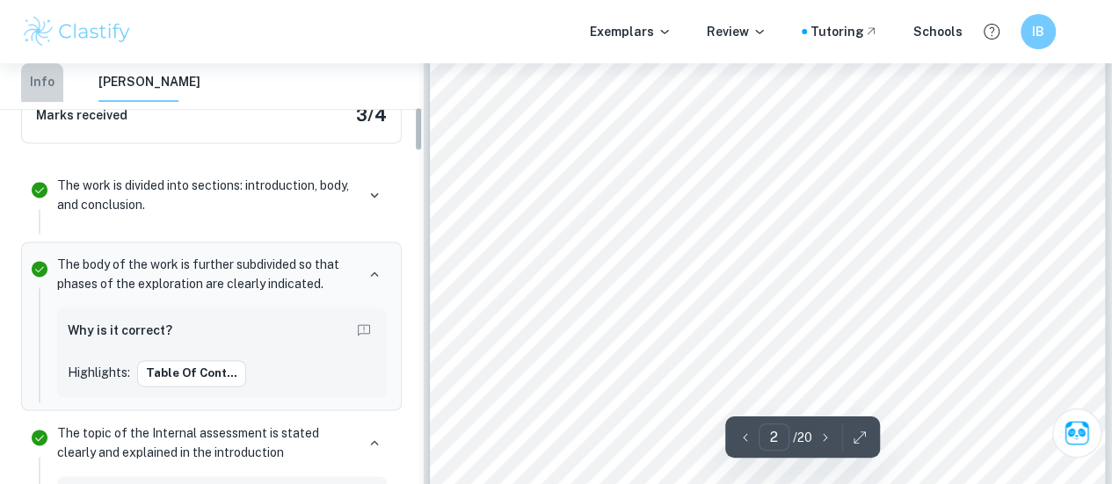
click at [62, 79] on button "Info" at bounding box center [42, 82] width 42 height 39
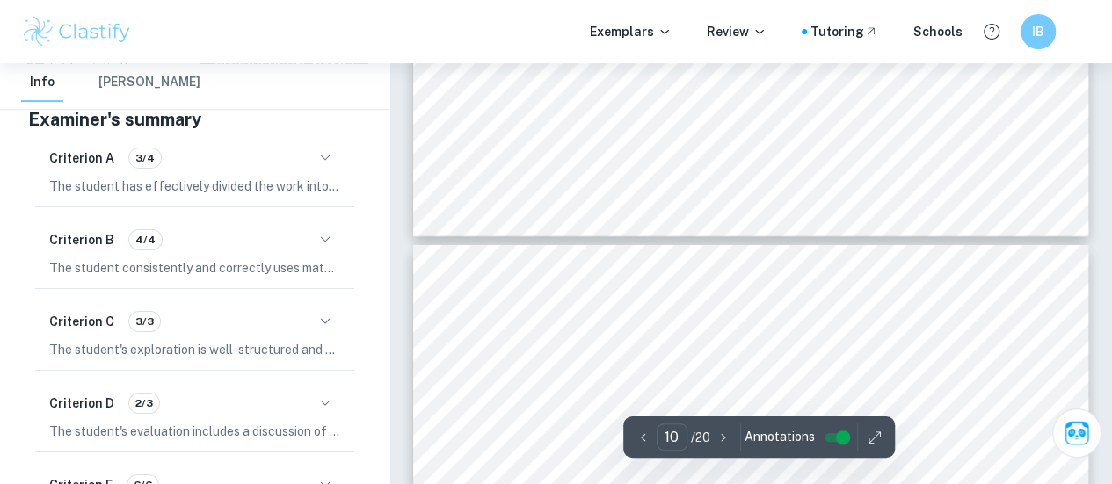
type input "11"
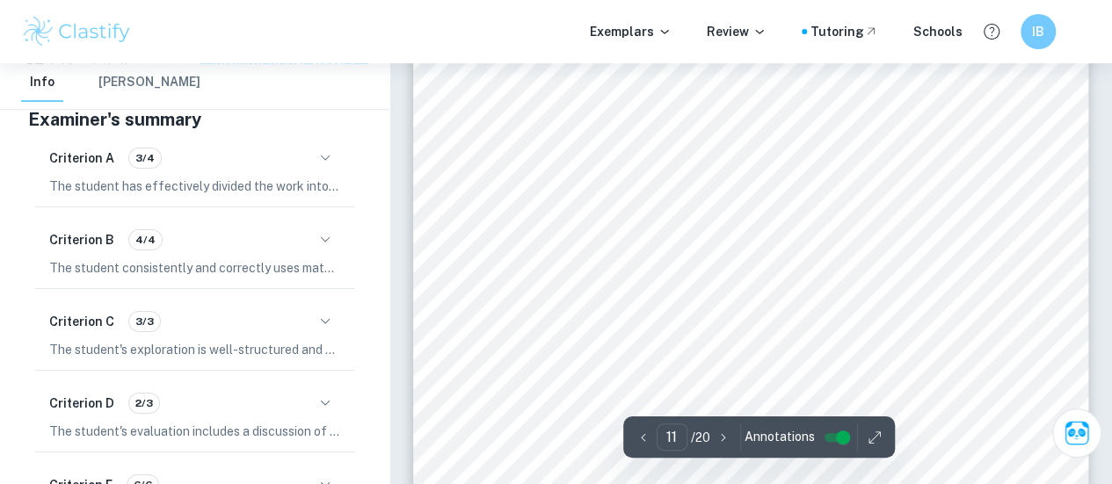
scroll to position [9694, 0]
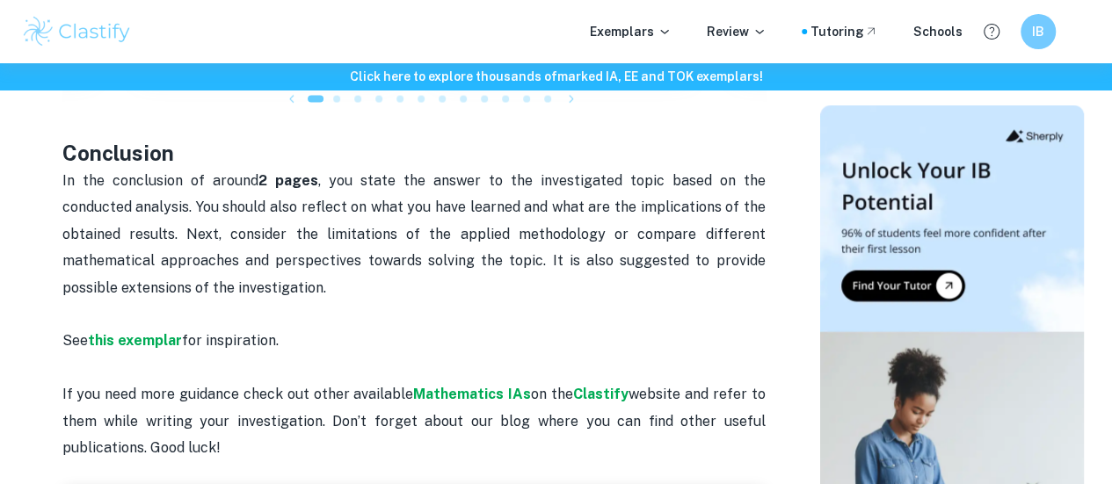
scroll to position [1846, 0]
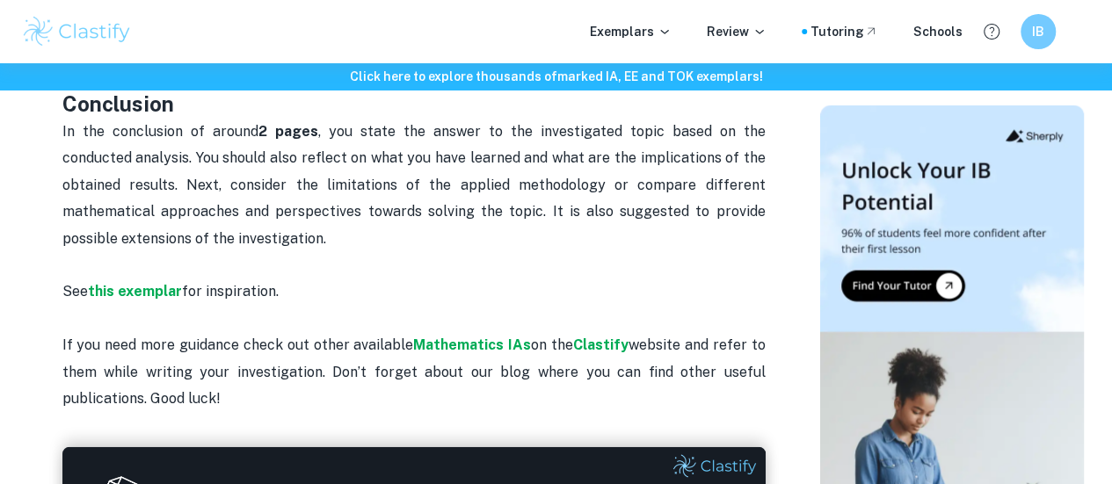
drag, startPoint x: 304, startPoint y: 147, endPoint x: 413, endPoint y: 251, distance: 150.5
click at [415, 251] on p "In the conclusion of around 2 pages , you state the answer to the investigated …" at bounding box center [413, 199] width 703 height 160
click at [410, 249] on p "In the conclusion of around 2 pages , you state the answer to the investigated …" at bounding box center [413, 199] width 703 height 160
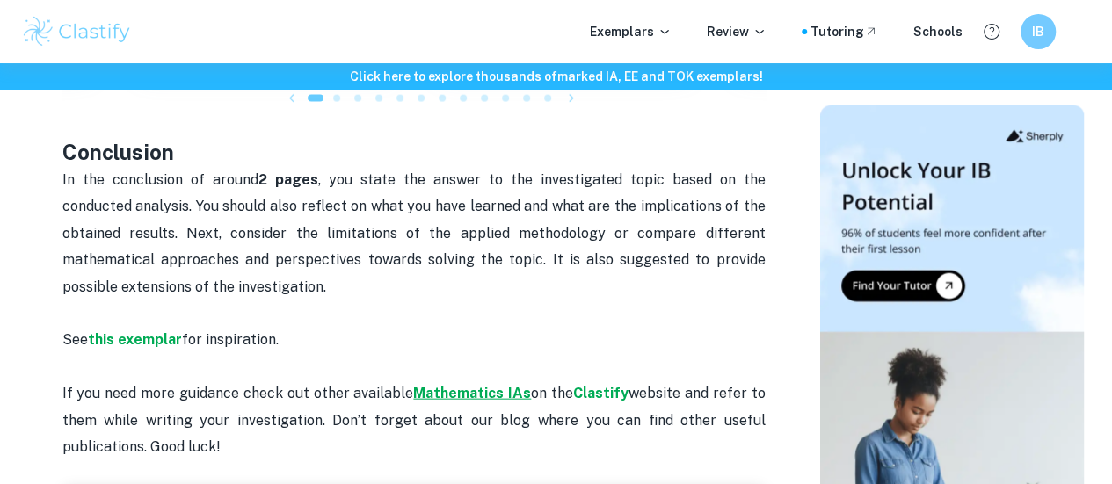
scroll to position [1758, 0]
